Goal: Find specific page/section: Find specific page/section

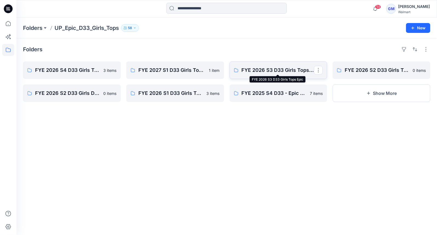
click at [283, 71] on p "FYE 2026 S3 D33 Girls Tops Epic" at bounding box center [278, 70] width 73 height 8
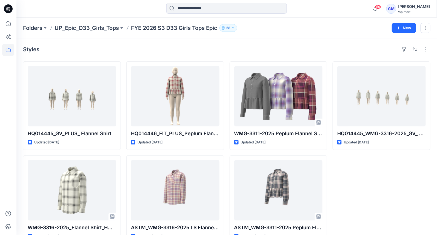
click at [32, 28] on p "Folders" at bounding box center [32, 28] width 19 height 8
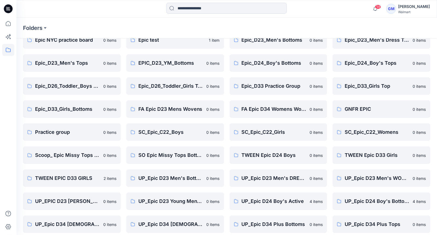
scroll to position [125, 0]
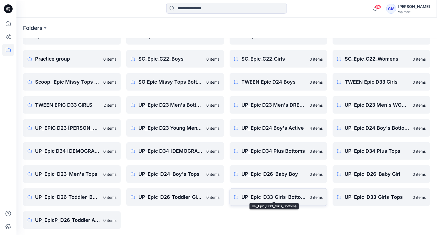
click at [266, 196] on p "UP_Epic_D33_Girls_Bottoms" at bounding box center [274, 197] width 65 height 8
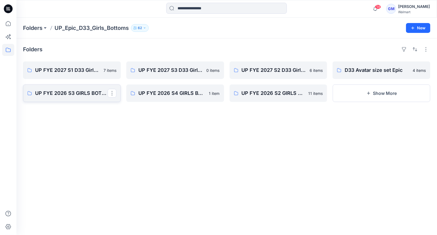
click at [72, 93] on p "UP FYE 2026 S3 GIRLS BOTTOMS" at bounding box center [71, 93] width 73 height 8
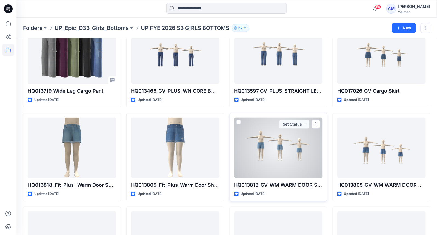
scroll to position [43, 0]
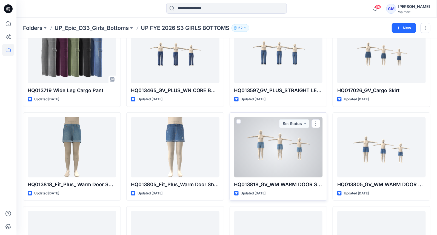
click at [264, 149] on div at bounding box center [278, 147] width 89 height 60
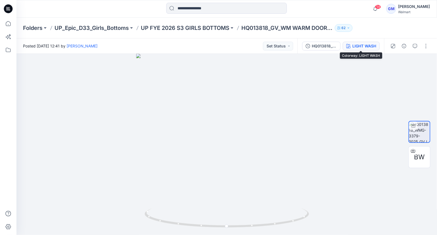
click at [364, 48] on div "LIGHT WASH" at bounding box center [364, 46] width 24 height 6
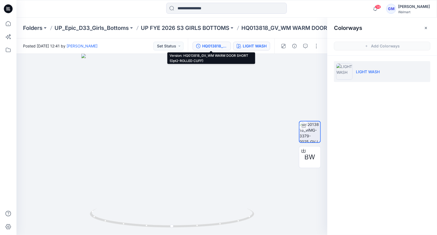
click at [218, 42] on button "HQ013818_GV_WM WARM DOOR SHORT (Opt2-ROLLED CUFF)" at bounding box center [212, 46] width 38 height 9
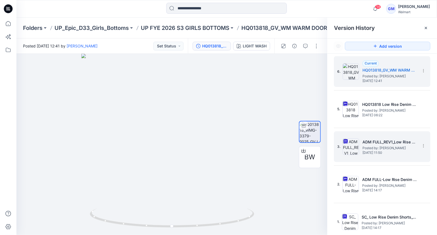
click at [373, 141] on h5 "ADM FULL_REV1_Low Rise Denim Shorts_Opt2_HQ013818" at bounding box center [390, 142] width 55 height 7
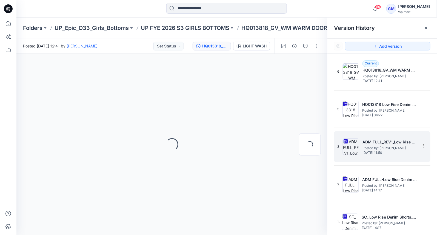
scroll to position [3, 0]
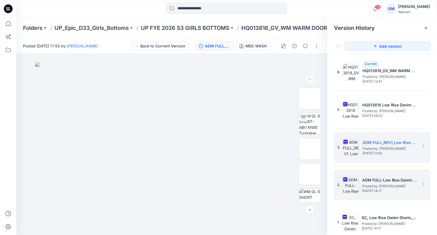
click at [377, 177] on h5 "ADM FULL-Low Rise Denim Shorts_Opt2-Rolled Cuff" at bounding box center [389, 180] width 55 height 7
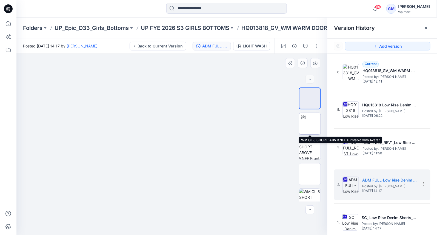
click at [310, 124] on img at bounding box center [310, 124] width 0 height 0
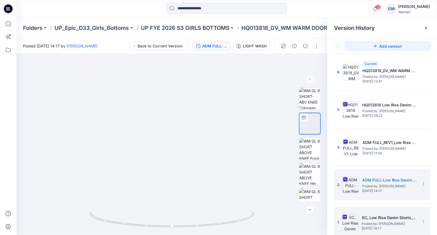
scroll to position [4, 0]
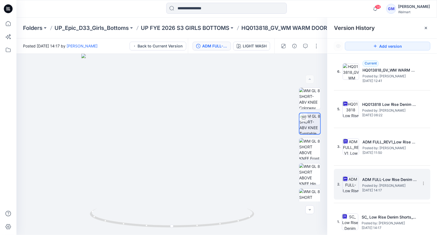
click at [372, 185] on span "Posted by: Gayan Mahawithanalage" at bounding box center [389, 185] width 55 height 5
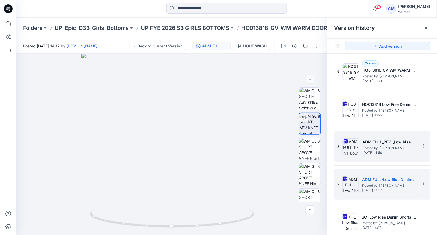
click at [373, 148] on span "Posted by: Gayan Mahawithanalage" at bounding box center [390, 147] width 55 height 5
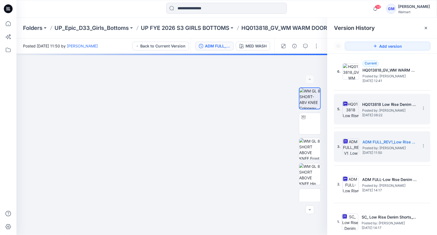
click at [346, 111] on img at bounding box center [351, 109] width 16 height 16
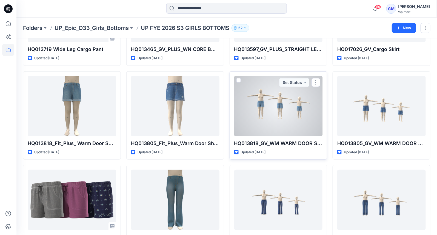
scroll to position [88, 0]
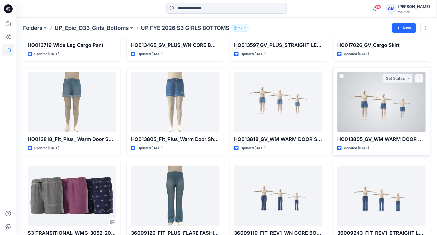
click at [373, 105] on div at bounding box center [381, 102] width 89 height 60
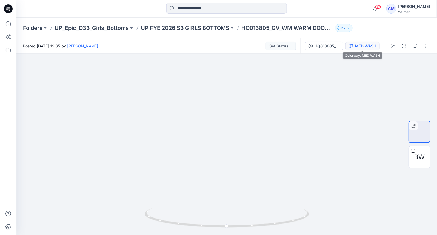
click at [360, 44] on div "MED WASH" at bounding box center [365, 46] width 21 height 6
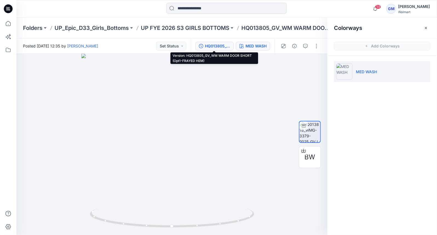
click at [213, 46] on div "HQ013805_GV_WM WARM DOOR SHORT (Opt1-FRAYED HEM)" at bounding box center [217, 46] width 25 height 6
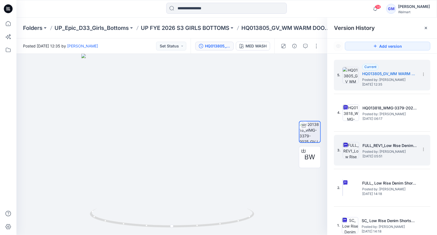
click at [377, 142] on h5 "FULL_REV1_Low Rise Denim Shorts_Opt1" at bounding box center [390, 145] width 55 height 7
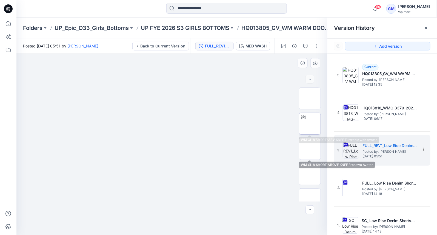
click at [307, 117] on div at bounding box center [303, 117] width 9 height 9
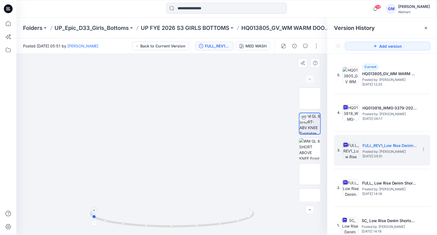
drag, startPoint x: 173, startPoint y: 227, endPoint x: 102, endPoint y: 218, distance: 71.4
click at [92, 218] on icon at bounding box center [173, 218] width 166 height 21
